Goal: Check status

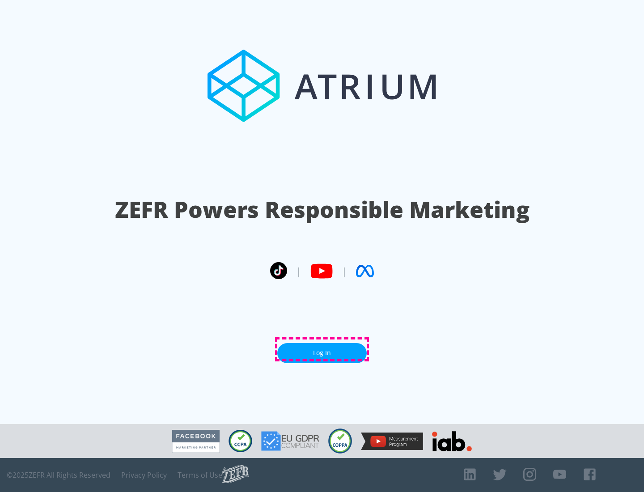
click at [322, 349] on link "Log In" at bounding box center [321, 353] width 89 height 20
